Goal: Task Accomplishment & Management: Use online tool/utility

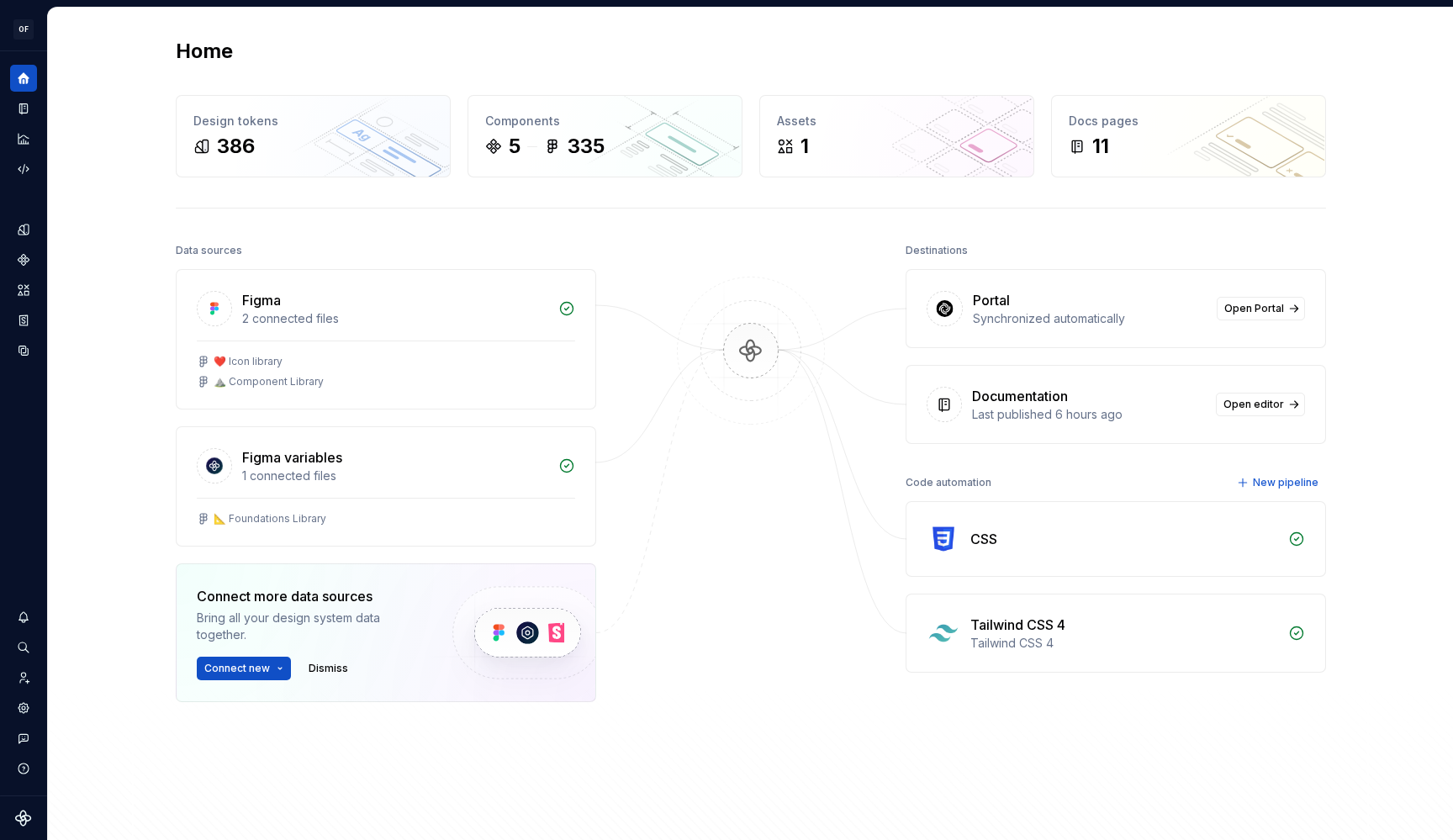
scroll to position [31, 0]
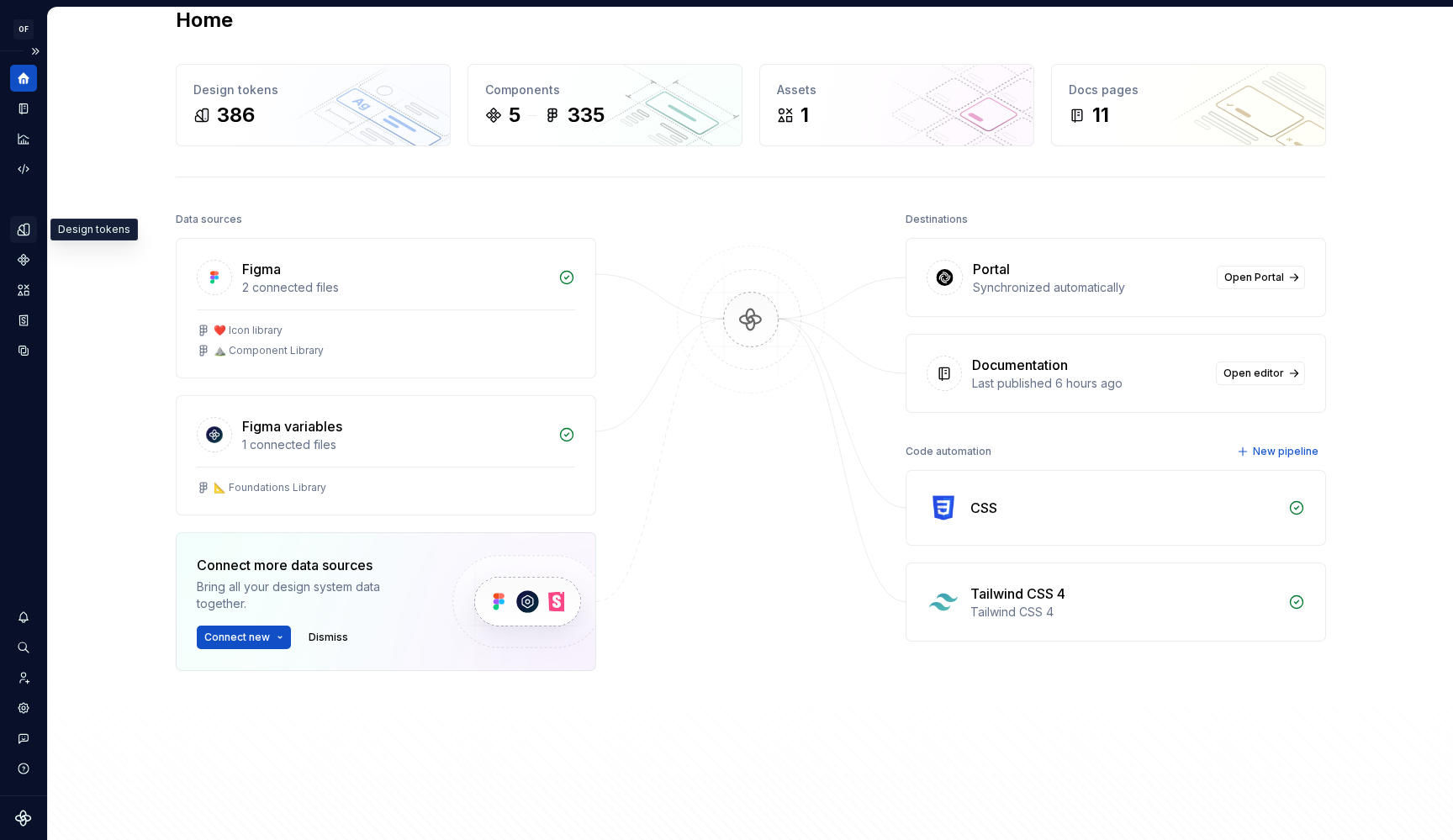
click at [26, 233] on icon "Design tokens" at bounding box center [27, 229] width 5 height 11
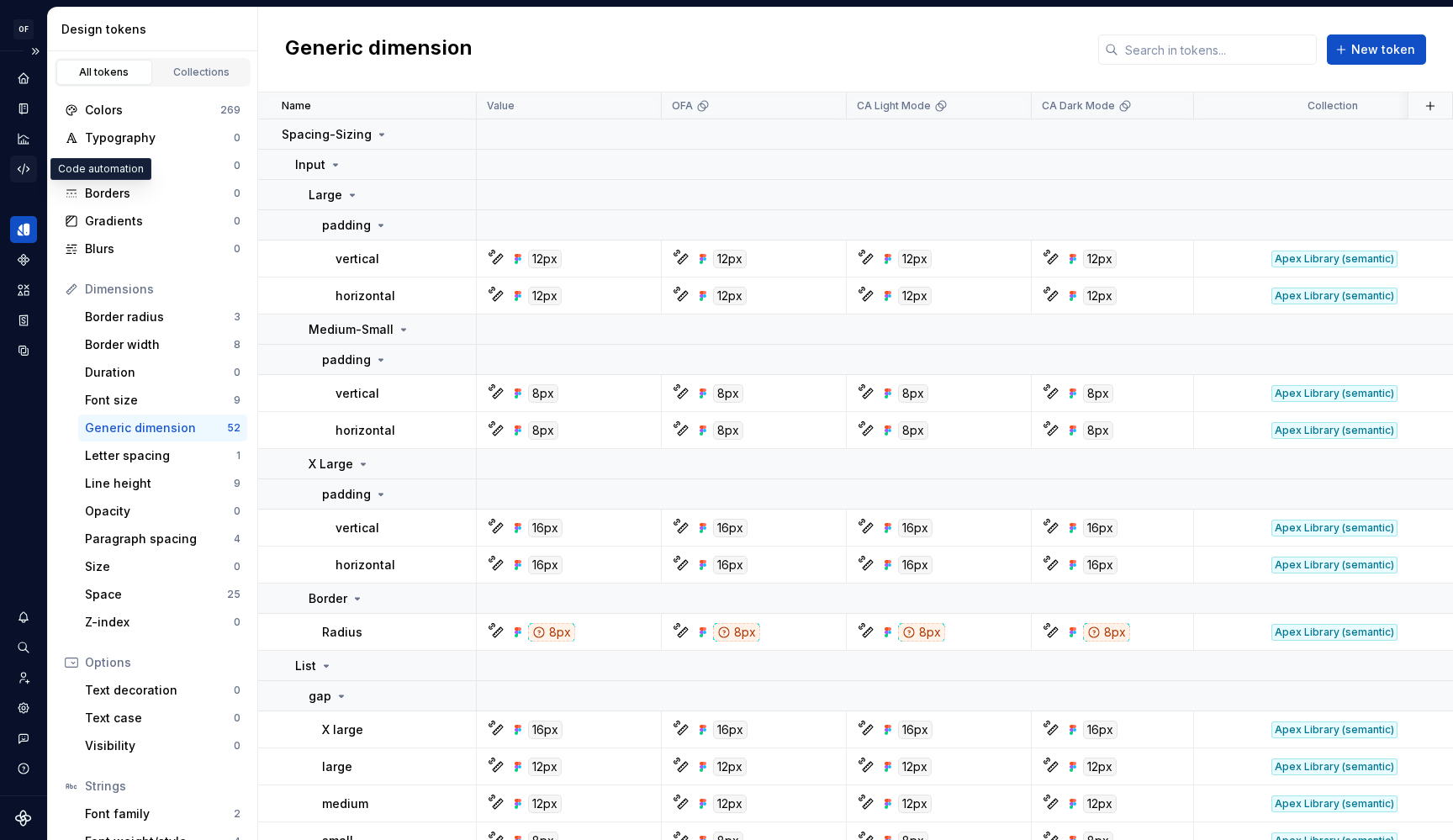
click at [25, 171] on icon "Code automation" at bounding box center [24, 169] width 15 height 15
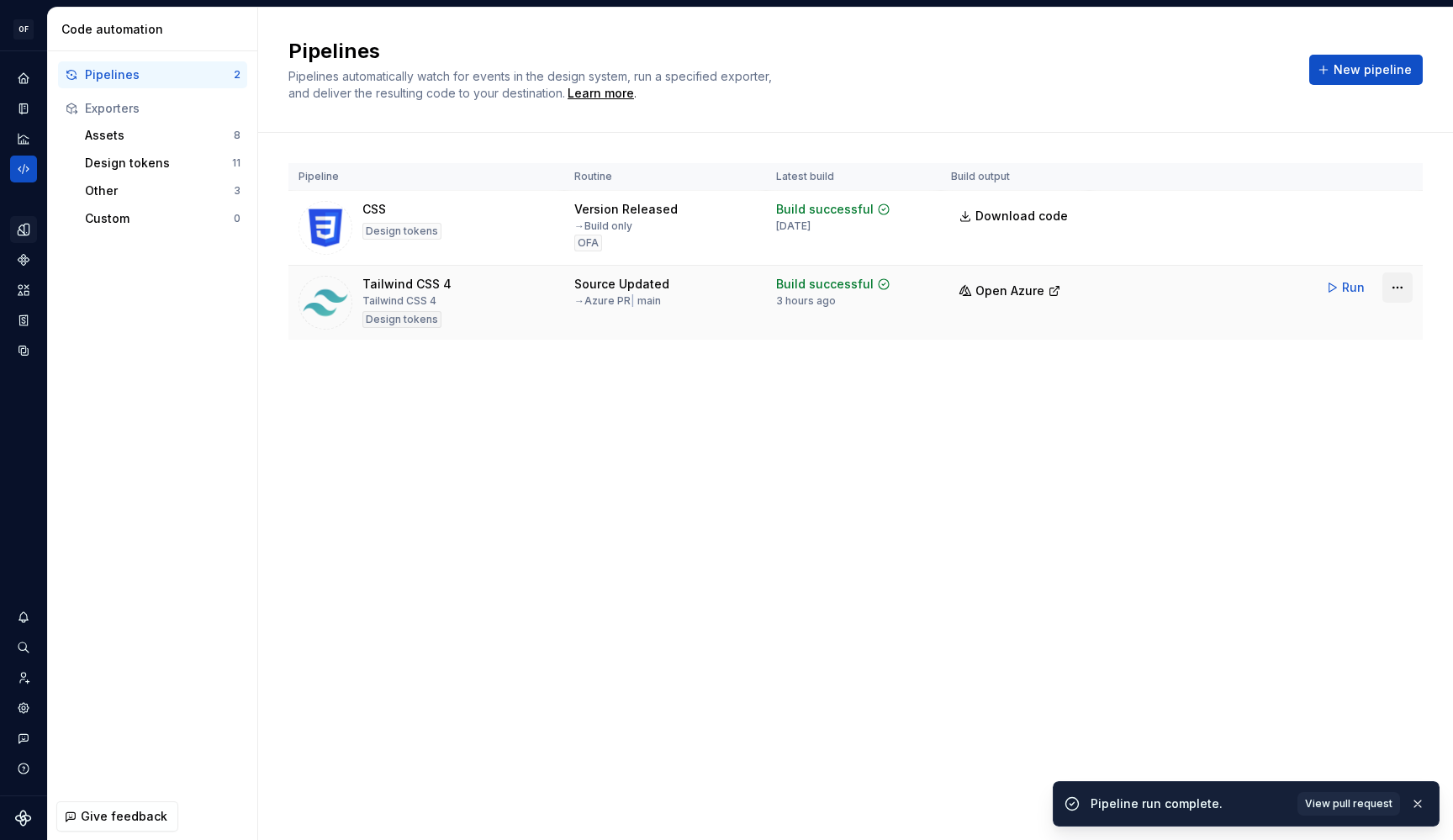
click at [1391, 297] on html "OF APEX AL Design system data Code automation Pipelines 2 Exporters Assets 8 De…" at bounding box center [726, 420] width 1453 height 840
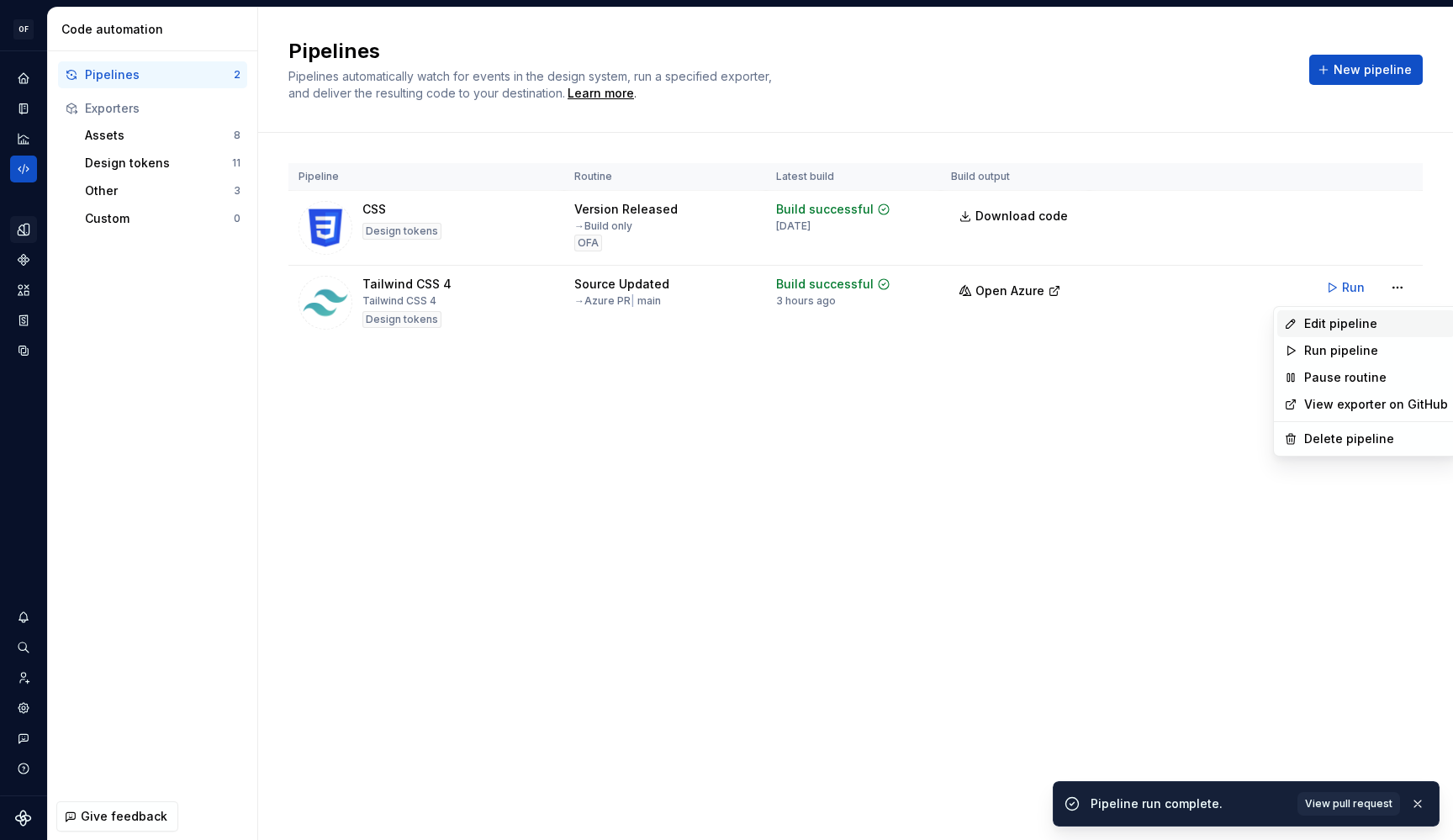
click at [1368, 321] on div "Edit pipeline" at bounding box center [1376, 324] width 144 height 17
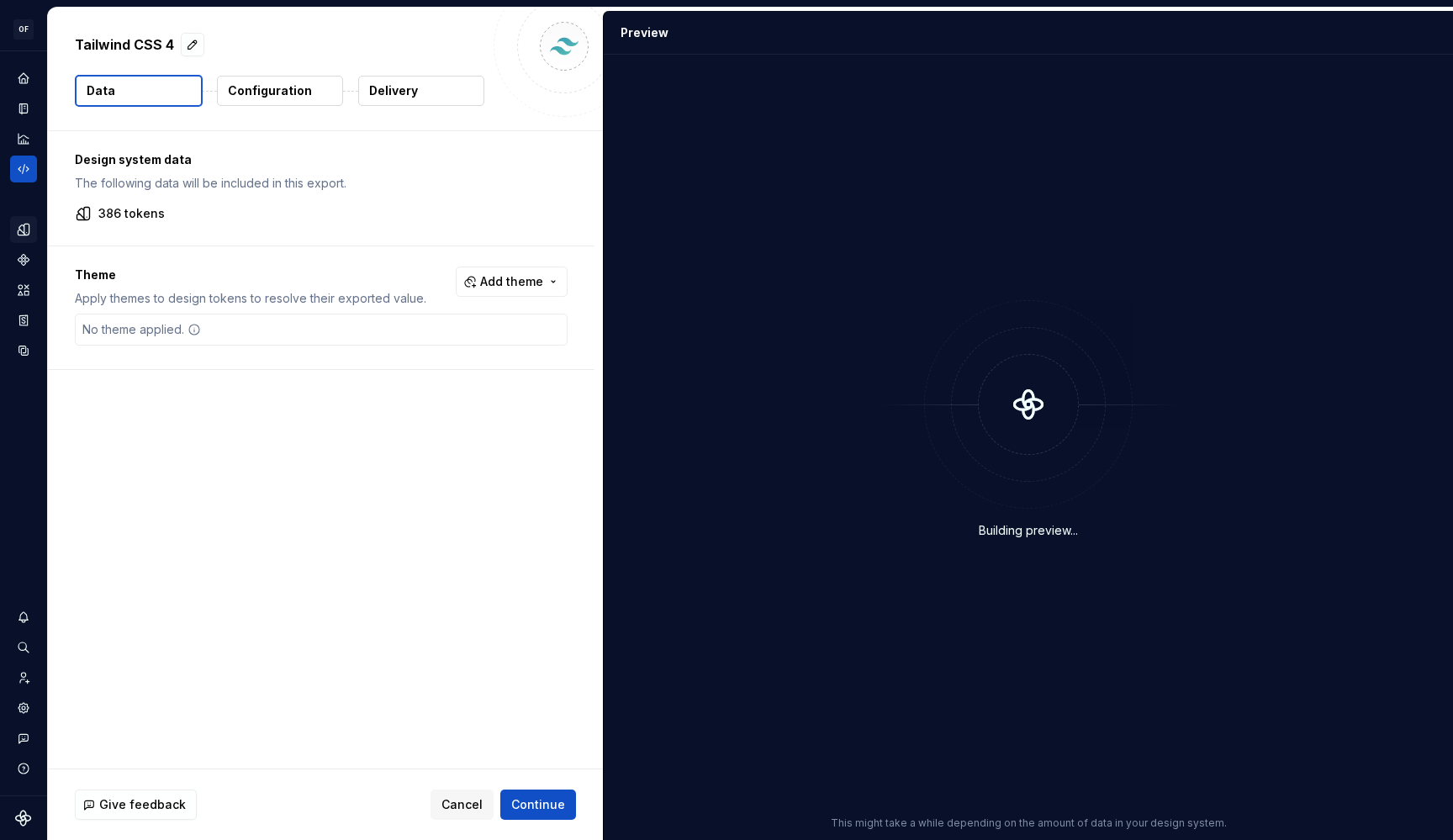
click at [281, 97] on p "Configuration" at bounding box center [270, 91] width 84 height 17
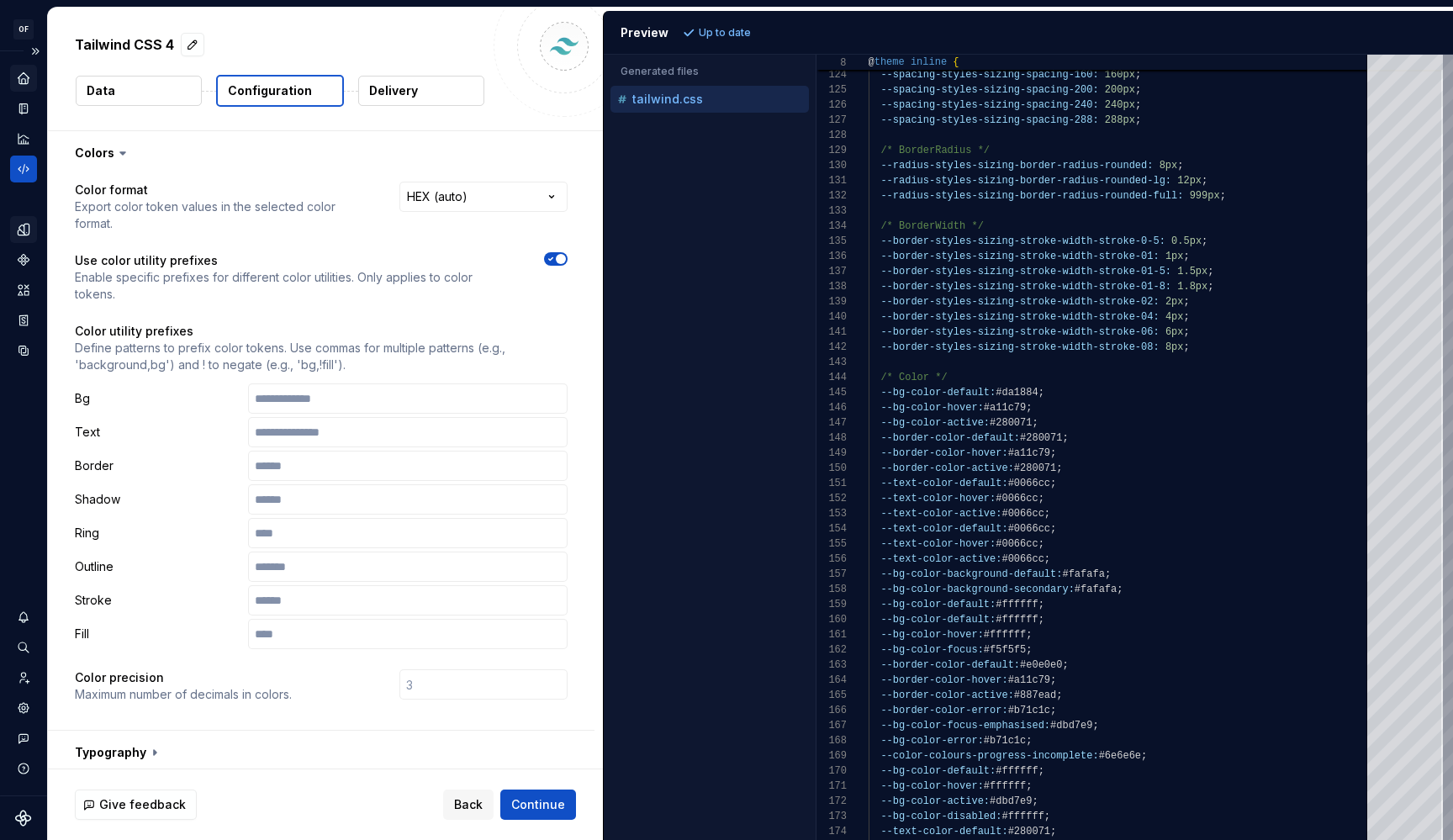
click at [23, 87] on div "Home" at bounding box center [23, 78] width 26 height 26
